Goal: Task Accomplishment & Management: Complete application form

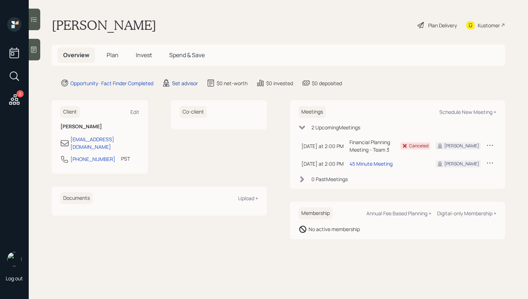
click at [183, 84] on div "Set advisor" at bounding box center [185, 83] width 26 height 8
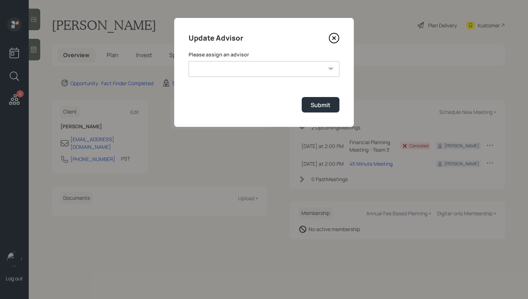
click at [231, 64] on select "James DiStasi Robby Grisanti Jonah Coleman Tyler End Treva Nostdahl Eric Schwar…" at bounding box center [263, 69] width 151 height 16
select select "d946c976-65aa-4529-ac9d-02c4f1114fc0"
click at [188, 61] on select "James DiStasi Robby Grisanti Jonah Coleman Tyler End Treva Nostdahl Eric Schwar…" at bounding box center [263, 69] width 151 height 16
click at [323, 111] on button "Submit" at bounding box center [321, 104] width 38 height 15
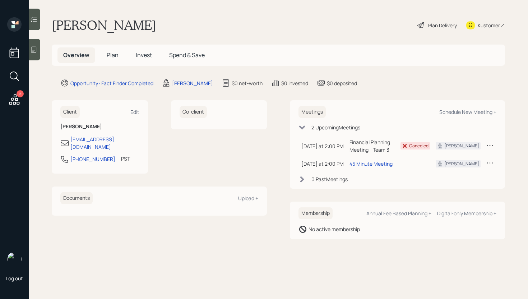
click at [113, 52] on span "Plan" at bounding box center [113, 55] width 12 height 8
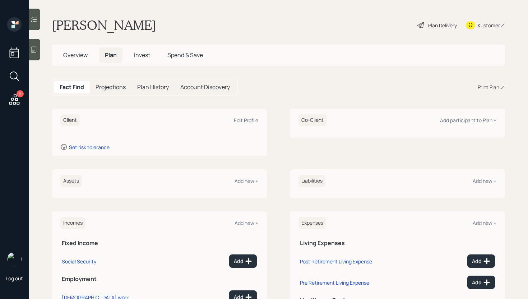
click at [38, 47] on div at bounding box center [34, 50] width 11 height 22
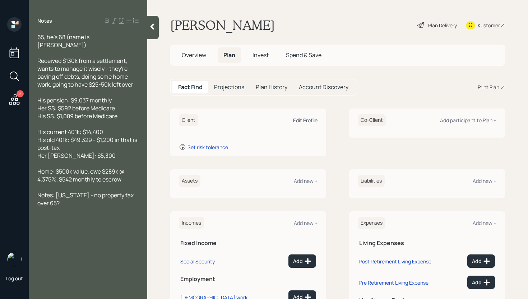
click at [301, 119] on div "Edit Profile" at bounding box center [305, 120] width 24 height 7
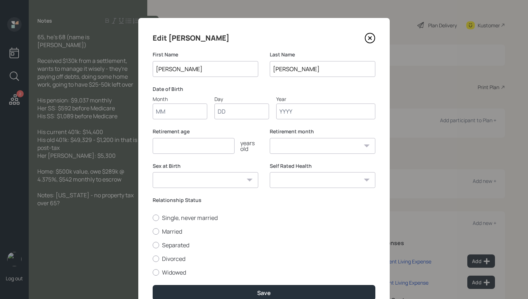
click at [183, 110] on input "Month" at bounding box center [180, 111] width 55 height 16
type input "01"
type input "1960"
select select "1"
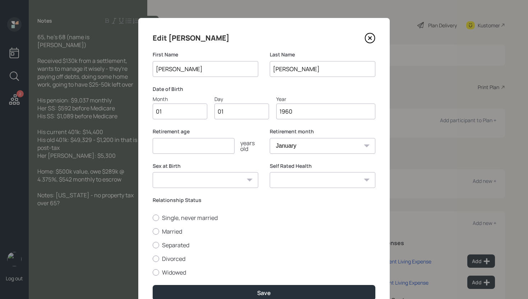
type input "1960"
type input "67"
click at [171, 231] on label "Married" at bounding box center [264, 231] width 223 height 8
click at [153, 231] on input "Married" at bounding box center [152, 231] width 0 height 0
radio input "true"
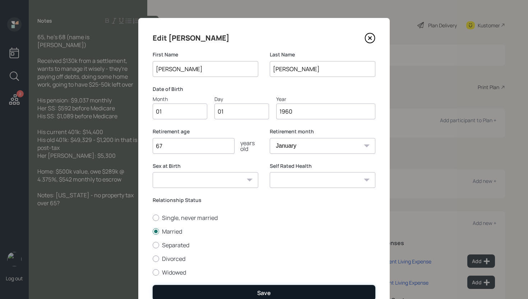
click at [228, 290] on button "Save" at bounding box center [264, 292] width 223 height 15
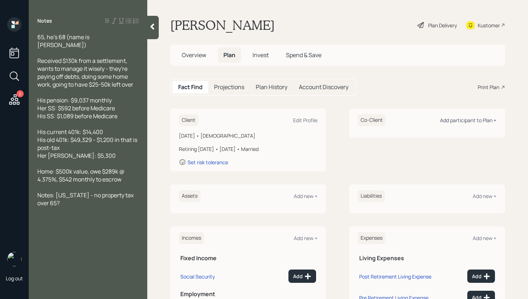
click at [456, 121] on div "Add participant to Plan +" at bounding box center [468, 120] width 56 height 7
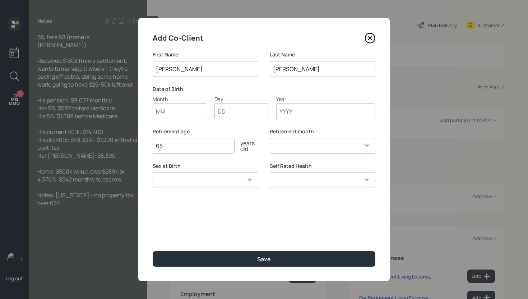
type input "Keith"
click at [182, 111] on input "Month" at bounding box center [180, 111] width 55 height 16
type input "01"
type input "1957"
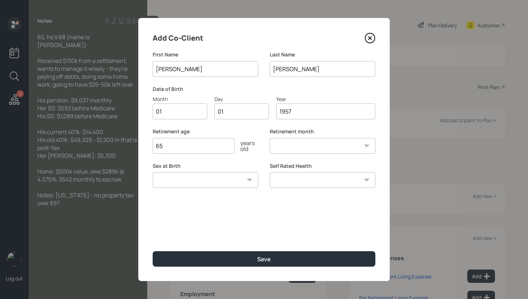
select select "1"
type input "1957"
click at [176, 148] on input "65" at bounding box center [194, 146] width 82 height 16
type input "6"
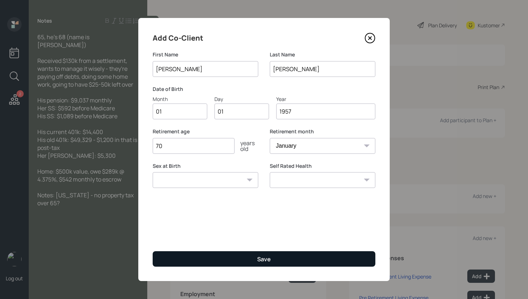
type input "70"
click at [239, 259] on button "Save" at bounding box center [264, 258] width 223 height 15
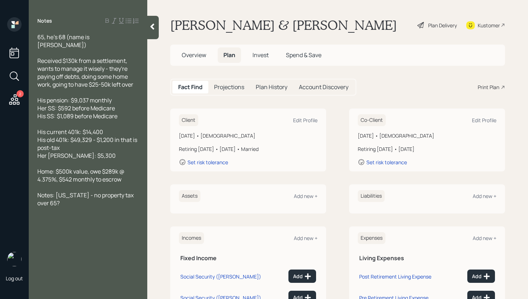
click at [198, 55] on span "Overview" at bounding box center [194, 55] width 24 height 8
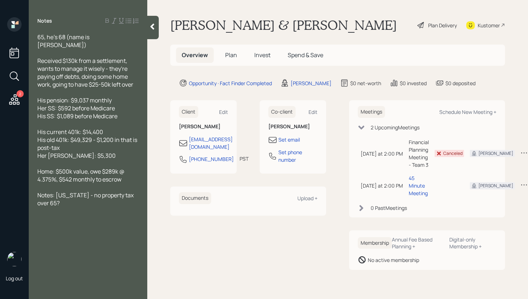
click at [233, 57] on span "Plan" at bounding box center [231, 55] width 12 height 8
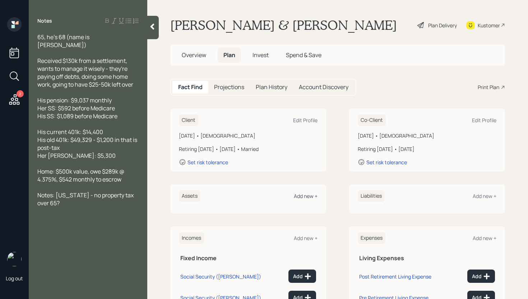
click at [304, 197] on div "Add new +" at bounding box center [306, 195] width 24 height 7
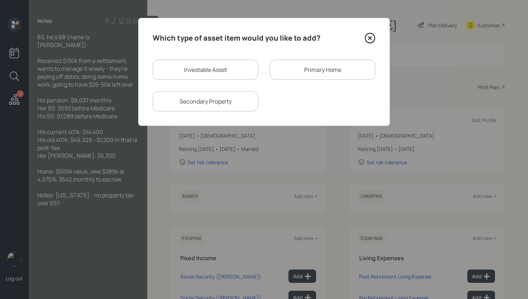
click at [224, 74] on div "Investable Asset" at bounding box center [206, 70] width 106 height 20
select select "taxable"
select select "balanced"
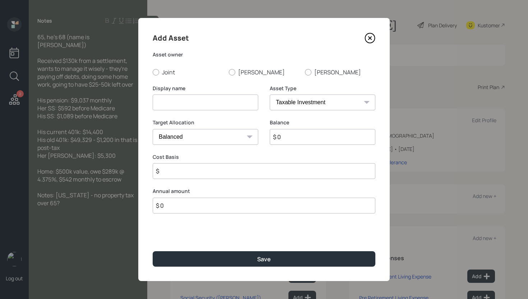
click at [306, 79] on div "Add Asset Asset owner Joint Marla Keith Display name Asset Type SEP IRA IRA Rot…" at bounding box center [263, 149] width 251 height 263
click at [307, 74] on div at bounding box center [308, 72] width 6 height 6
click at [305, 72] on input "Keith" at bounding box center [304, 72] width 0 height 0
radio input "true"
click at [218, 99] on input at bounding box center [206, 102] width 106 height 16
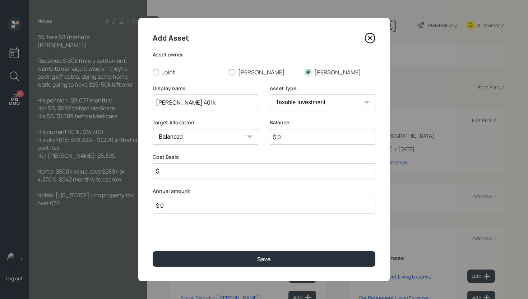
type input "Keith's 401k"
click at [281, 97] on select "SEP IRA IRA Roth IRA 401(k) Roth 401(k) 403(b) Roth 403(b) 457(b) Roth 457(b) H…" at bounding box center [323, 102] width 106 height 16
select select "company_sponsored"
click at [270, 94] on select "SEP IRA IRA Roth IRA 401(k) Roth 401(k) 403(b) Roth 403(b) 457(b) Roth 457(b) H…" at bounding box center [323, 102] width 106 height 16
click at [287, 136] on input "$ 0" at bounding box center [323, 137] width 106 height 16
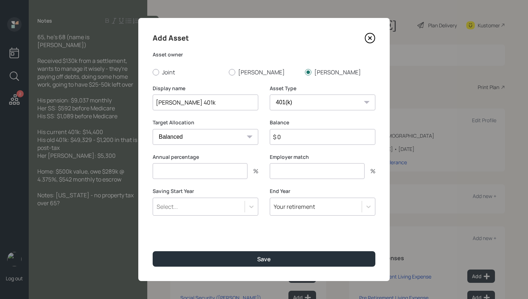
click at [287, 136] on input "$ 0" at bounding box center [323, 137] width 106 height 16
type input "$ 14,400"
type input "0"
click at [153, 251] on button "Save" at bounding box center [264, 258] width 223 height 15
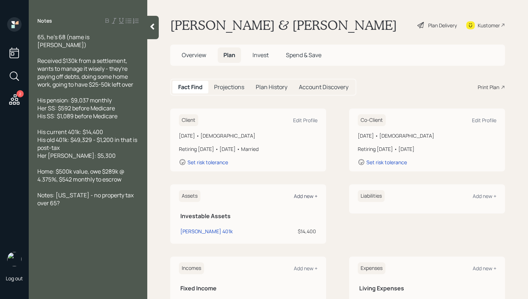
click at [311, 199] on div "Add new +" at bounding box center [306, 195] width 24 height 7
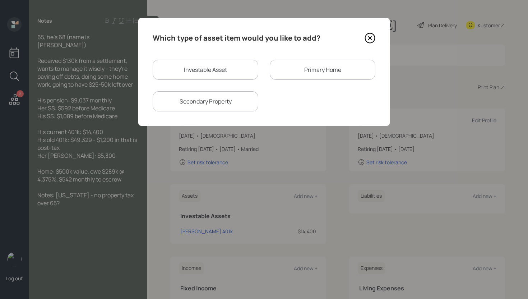
click at [211, 81] on div "Investable Asset Primary Home Secondary Property" at bounding box center [264, 86] width 223 height 52
click at [206, 70] on div "Investable Asset" at bounding box center [206, 70] width 106 height 20
select select "taxable"
select select "balanced"
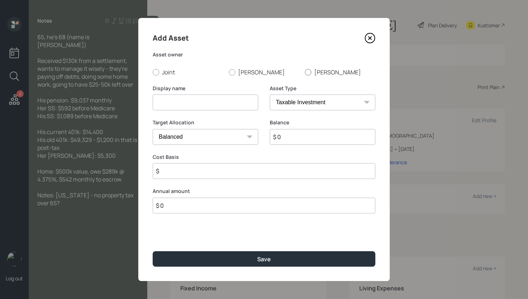
click at [307, 71] on div at bounding box center [308, 72] width 6 height 6
click at [305, 72] on input "Keith" at bounding box center [304, 72] width 0 height 0
radio input "true"
click at [212, 103] on input at bounding box center [206, 102] width 106 height 16
type input "Keith's Former 401k"
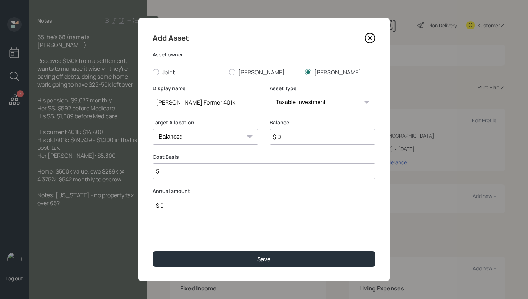
click at [305, 102] on select "SEP IRA IRA Roth IRA 401(k) Roth 401(k) 403(b) Roth 403(b) 457(b) Roth 457(b) H…" at bounding box center [323, 102] width 106 height 16
select select "ira"
click at [270, 94] on select "SEP IRA IRA Roth IRA 401(k) Roth 401(k) 403(b) Roth 403(b) 457(b) Roth 457(b) H…" at bounding box center [323, 102] width 106 height 16
type input "$"
click at [302, 134] on input "$ 0" at bounding box center [323, 137] width 106 height 16
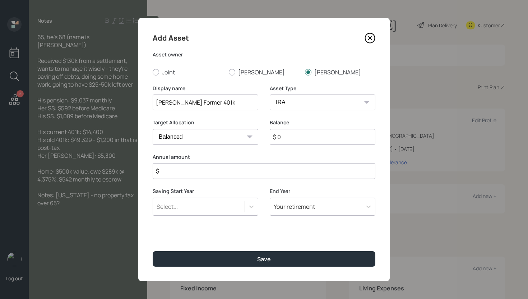
click at [302, 134] on input "$ 0" at bounding box center [323, 137] width 106 height 16
type input "$ 49,329"
click at [299, 173] on input "$" at bounding box center [264, 171] width 223 height 16
type input "$ 0"
click at [153, 251] on button "Save" at bounding box center [264, 258] width 223 height 15
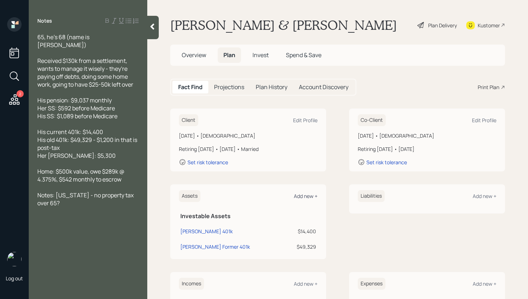
click at [305, 198] on div "Add new +" at bounding box center [306, 195] width 24 height 7
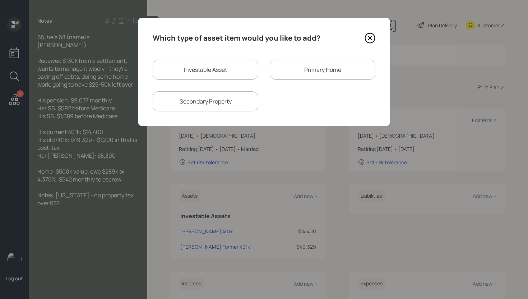
click at [216, 60] on div "Investable Asset" at bounding box center [206, 70] width 106 height 20
select select "taxable"
select select "balanced"
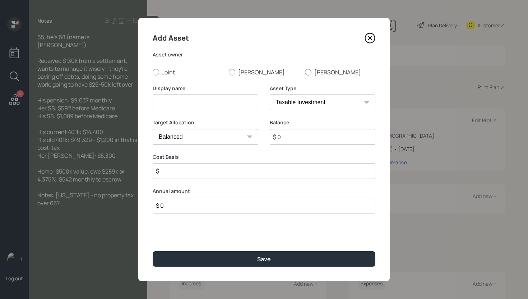
click at [315, 74] on label "Keith" at bounding box center [340, 72] width 70 height 8
click at [305, 72] on input "Keith" at bounding box center [304, 72] width 0 height 0
radio input "true"
click at [302, 103] on select "SEP IRA IRA Roth IRA 401(k) Roth 401(k) 403(b) Roth 403(b) 457(b) Roth 457(b) H…" at bounding box center [323, 102] width 106 height 16
select select "roth_ira"
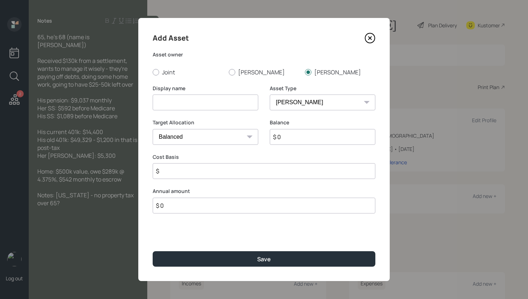
click at [270, 94] on select "SEP IRA IRA Roth IRA 401(k) Roth 401(k) 403(b) Roth 403(b) 457(b) Roth 457(b) H…" at bounding box center [323, 102] width 106 height 16
type input "$"
click at [207, 101] on input at bounding box center [206, 102] width 106 height 16
type input "Keith's Former Post-Tax 401k"
click at [280, 134] on input "$ 0" at bounding box center [323, 137] width 106 height 16
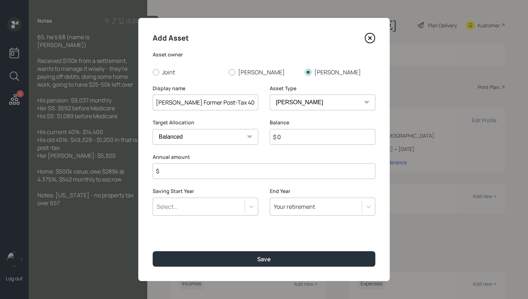
click at [280, 134] on input "$ 0" at bounding box center [323, 137] width 106 height 16
type input "$ 1,200"
type input "$ 0"
click at [153, 251] on button "Save" at bounding box center [264, 258] width 223 height 15
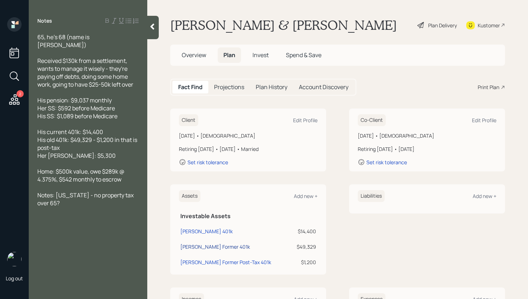
click at [195, 245] on div "Keith's Former 401k" at bounding box center [215, 247] width 70 height 8
select select "ira"
select select "balanced"
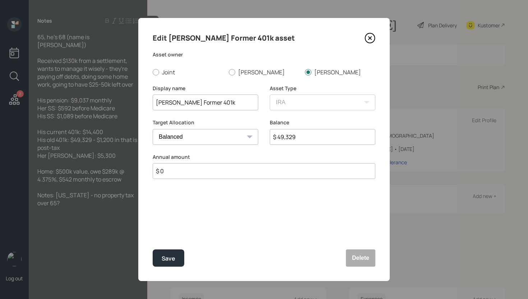
click at [330, 134] on input "$ 49,329" at bounding box center [323, 137] width 106 height 16
paste input "8,1"
type input "$ 48,129"
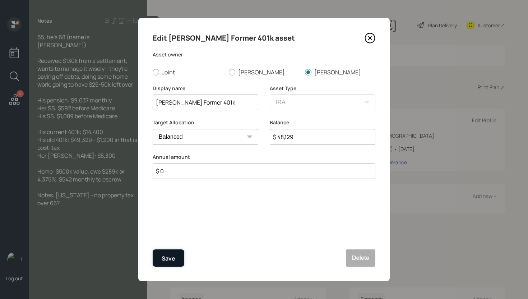
click at [166, 257] on div "Save" at bounding box center [169, 258] width 14 height 10
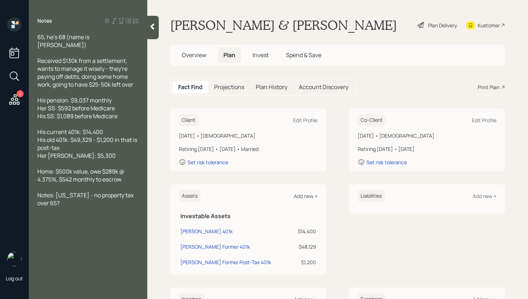
click at [304, 196] on div "Add new +" at bounding box center [306, 195] width 24 height 7
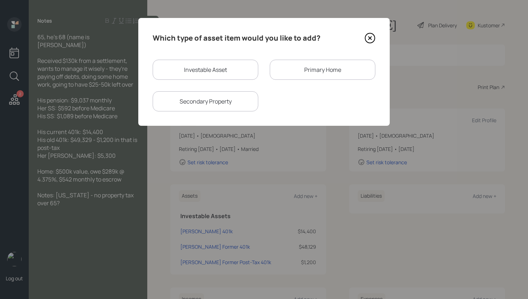
click at [223, 69] on div "Investable Asset" at bounding box center [206, 70] width 106 height 20
select select "taxable"
select select "balanced"
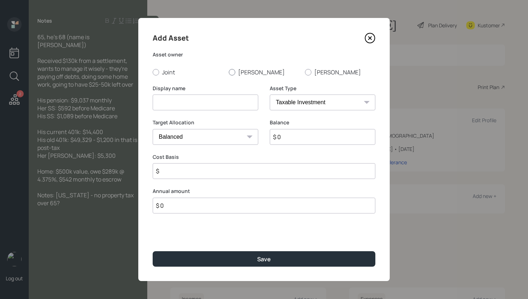
click at [246, 69] on label "Marla" at bounding box center [264, 72] width 70 height 8
click at [229, 72] on input "Marla" at bounding box center [228, 72] width 0 height 0
radio input "true"
click at [215, 99] on input at bounding box center [206, 102] width 106 height 16
type input "Marla's Roth IRA"
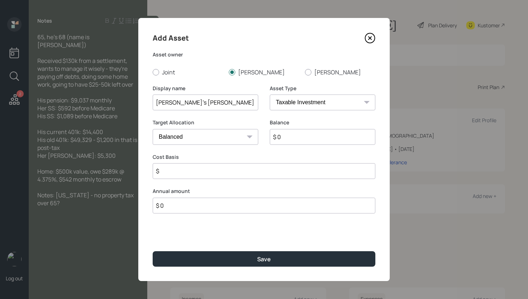
click at [337, 107] on select "SEP IRA IRA Roth IRA 401(k) Roth 401(k) 403(b) Roth 403(b) 457(b) Roth 457(b) H…" at bounding box center [323, 102] width 106 height 16
select select "roth_ira"
click at [270, 94] on select "SEP IRA IRA Roth IRA 401(k) Roth 401(k) 403(b) Roth 403(b) 457(b) Roth 457(b) H…" at bounding box center [323, 102] width 106 height 16
type input "$"
click at [292, 137] on input "$ 0" at bounding box center [323, 137] width 106 height 16
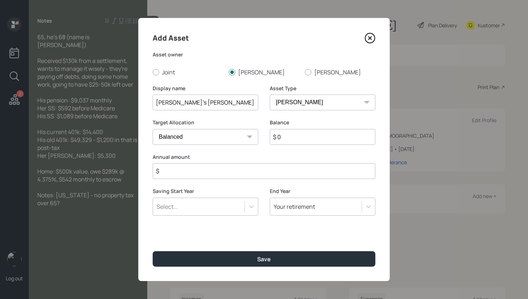
click at [292, 137] on input "$ 0" at bounding box center [323, 137] width 106 height 16
type input "$ 5,300"
type input "$ 0"
click at [153, 251] on button "Save" at bounding box center [264, 258] width 223 height 15
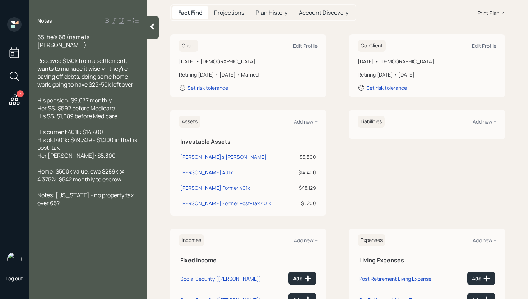
scroll to position [87, 0]
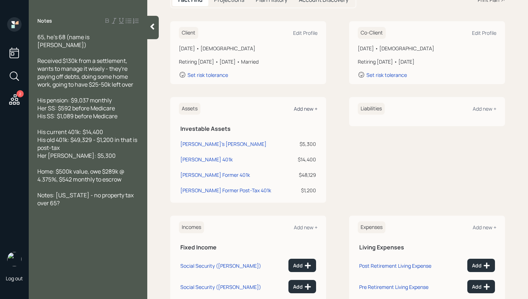
click at [304, 111] on div "Add new +" at bounding box center [306, 108] width 24 height 7
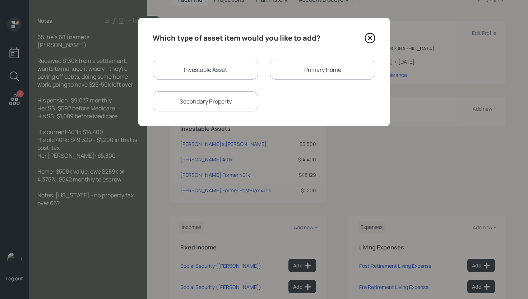
click at [331, 76] on div "Primary Home" at bounding box center [323, 70] width 106 height 20
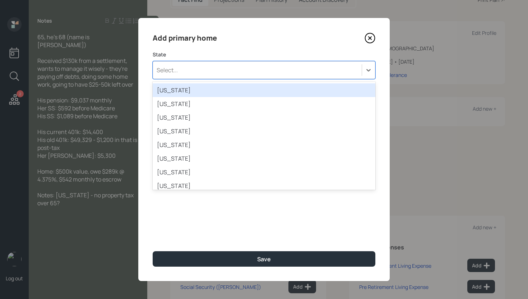
click at [227, 71] on div "Select..." at bounding box center [257, 70] width 209 height 12
type input "ore"
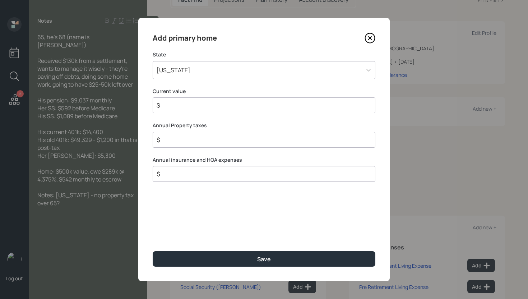
click at [187, 106] on input "$" at bounding box center [261, 105] width 210 height 9
type input "$ 500,000"
click at [182, 139] on input "$" at bounding box center [261, 139] width 210 height 9
type input "$ 3,500"
type input "$ 3,000"
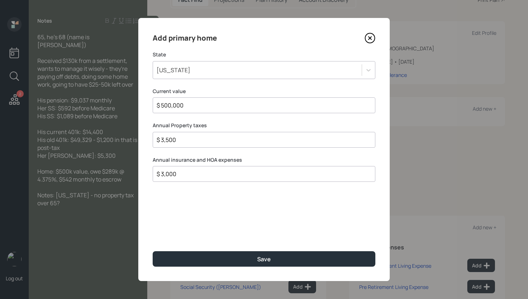
click at [153, 251] on button "Save" at bounding box center [264, 258] width 223 height 15
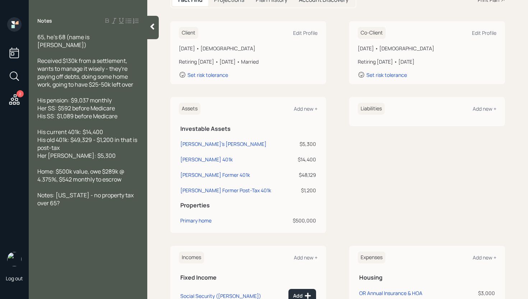
click at [475, 104] on div "Liabilities Add new +" at bounding box center [427, 109] width 139 height 12
click at [475, 110] on div "Add new +" at bounding box center [484, 108] width 24 height 7
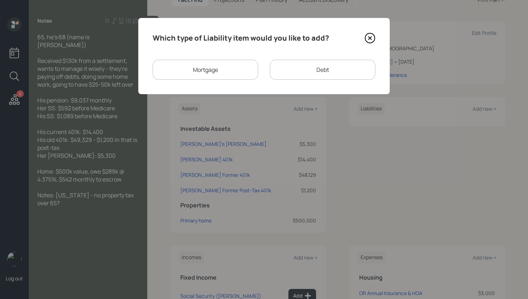
click at [238, 73] on div "Mortgage" at bounding box center [206, 70] width 106 height 20
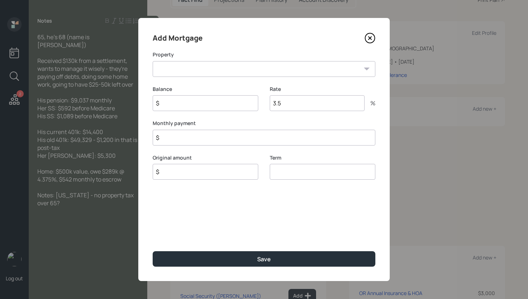
click at [224, 72] on select "OR Primary home" at bounding box center [264, 69] width 223 height 16
select select "b475bab2-6bf5-4205-8bec-7a4ff84f0c34"
click at [153, 61] on select "OR Primary home" at bounding box center [264, 69] width 223 height 16
click at [207, 99] on input "$" at bounding box center [206, 103] width 106 height 16
type input "$ 289,000"
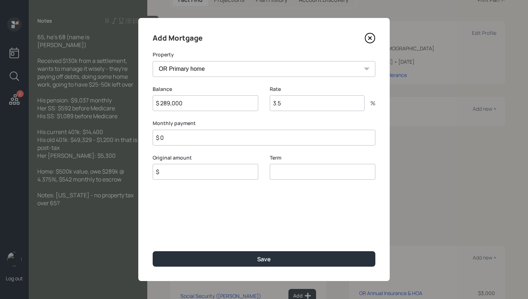
type input "$ 0"
type input "$ 289,000"
type input "30"
click at [153, 251] on button "Save" at bounding box center [264, 258] width 223 height 15
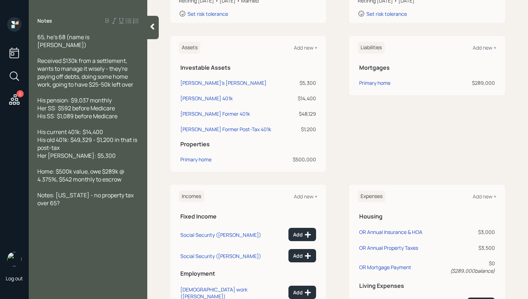
scroll to position [157, 0]
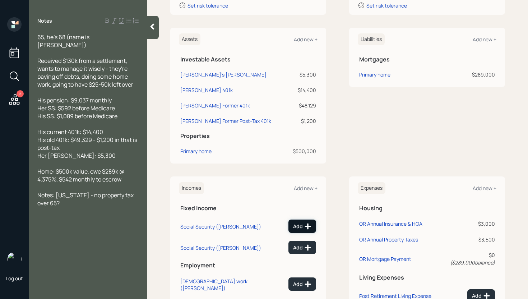
click at [300, 227] on div "Add" at bounding box center [302, 226] width 18 height 7
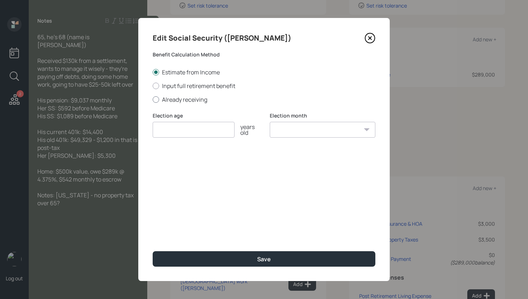
click at [177, 98] on label "Already receiving" at bounding box center [264, 99] width 223 height 8
click at [153, 99] on input "Already receiving" at bounding box center [152, 99] width 0 height 0
radio input "true"
click at [185, 132] on input "number" at bounding box center [194, 130] width 82 height 16
type input "62"
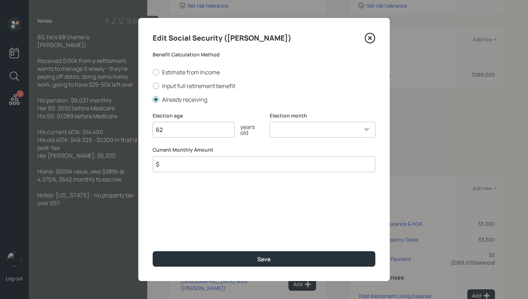
select select "1"
click at [270, 122] on select "January February March April May June July August September October November De…" at bounding box center [323, 130] width 106 height 16
type input "$ 592"
click at [153, 251] on button "Save" at bounding box center [264, 258] width 223 height 15
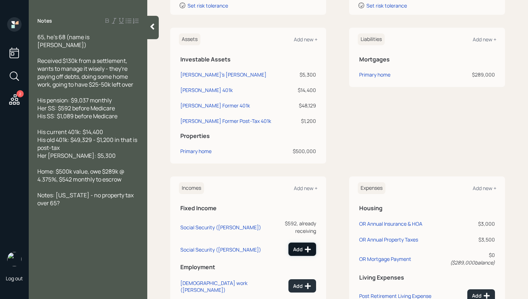
click at [293, 247] on button "Add" at bounding box center [302, 248] width 28 height 13
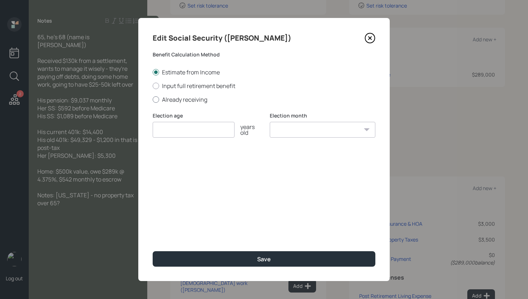
click at [198, 95] on label "Already receiving" at bounding box center [264, 99] width 223 height 8
click at [153, 99] on input "Already receiving" at bounding box center [152, 99] width 0 height 0
radio input "true"
click at [192, 131] on input "number" at bounding box center [194, 130] width 82 height 16
type input "62"
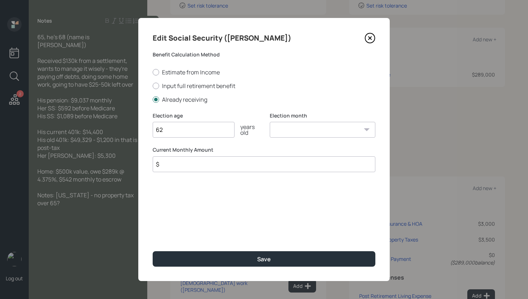
select select "1"
click at [270, 122] on select "January February March April May June July August September October November De…" at bounding box center [323, 130] width 106 height 16
type input "$ 1,089"
click at [153, 251] on button "Save" at bounding box center [264, 258] width 223 height 15
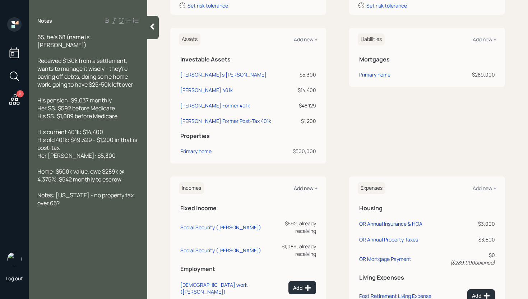
click at [304, 188] on div "Add new +" at bounding box center [306, 188] width 24 height 7
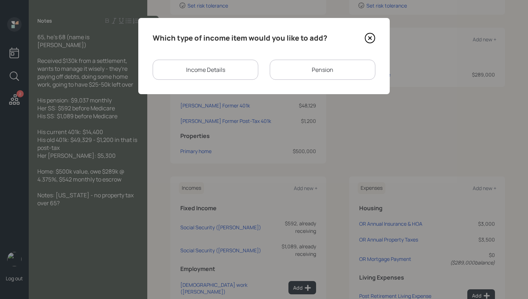
click at [300, 60] on div "Pension" at bounding box center [323, 70] width 106 height 20
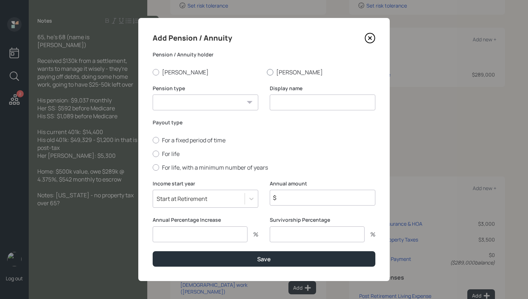
click at [284, 76] on label "Keith" at bounding box center [321, 72] width 108 height 8
click at [267, 72] on input "Keith" at bounding box center [266, 72] width 0 height 0
radio input "true"
click at [216, 95] on select "Pension Annuity" at bounding box center [206, 102] width 106 height 16
click at [153, 94] on select "Pension Annuity" at bounding box center [206, 102] width 106 height 16
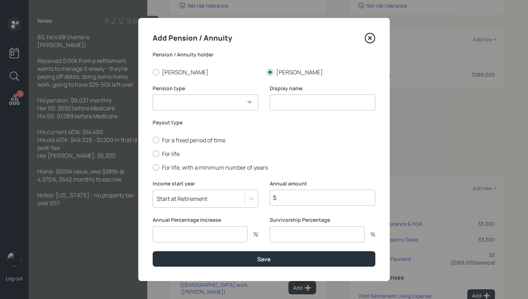
click at [200, 99] on select "Pension Annuity" at bounding box center [206, 102] width 106 height 16
select select "pension"
click at [153, 94] on select "Pension Annuity" at bounding box center [206, 102] width 106 height 16
click at [288, 103] on input at bounding box center [323, 102] width 106 height 16
type input "Keith's Pension"
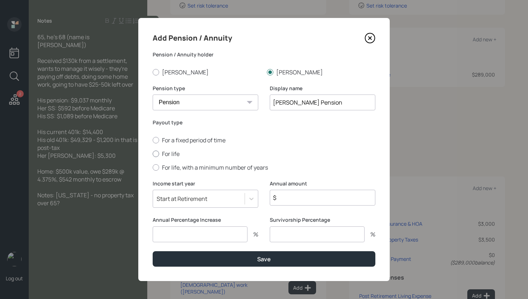
click at [165, 152] on label "For life" at bounding box center [264, 154] width 223 height 8
click at [153, 153] on input "For life" at bounding box center [152, 153] width 0 height 0
radio input "true"
click at [293, 198] on input "$" at bounding box center [323, 198] width 106 height 16
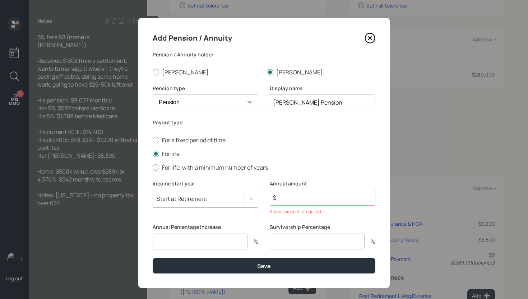
paste input "108,444"
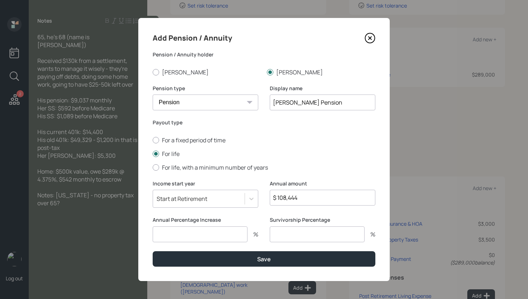
type input "$ 108,444"
click at [184, 236] on input "number" at bounding box center [200, 234] width 95 height 16
type input "0"
click at [153, 251] on button "Save" at bounding box center [264, 258] width 223 height 15
